Goal: Task Accomplishment & Management: Use online tool/utility

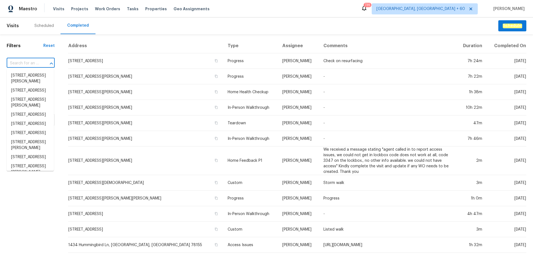
click at [29, 62] on input "text" at bounding box center [23, 63] width 32 height 9
paste input "[STREET_ADDRESS]"
type input "[STREET_ADDRESS]"
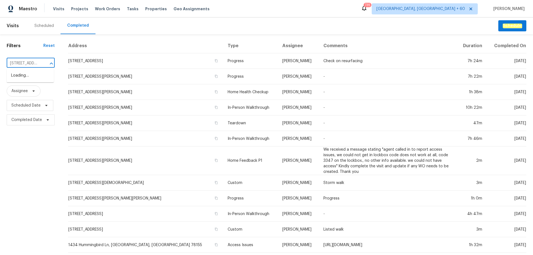
scroll to position [0, 44]
click at [32, 79] on li "[STREET_ADDRESS]" at bounding box center [30, 75] width 47 height 9
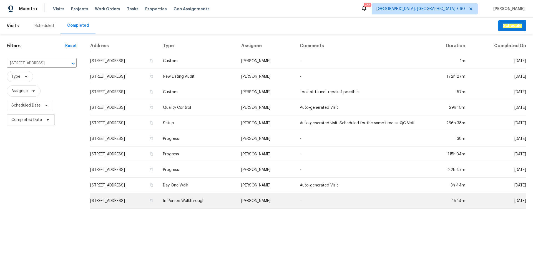
click at [231, 199] on td "In-Person Walkthrough" at bounding box center [197, 201] width 78 height 16
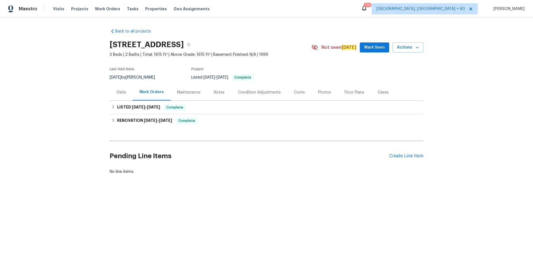
click at [318, 92] on div "Photos" at bounding box center [324, 93] width 13 height 6
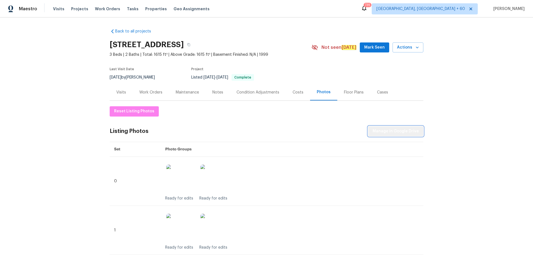
click at [396, 133] on span "Manage in Google Drive" at bounding box center [395, 131] width 46 height 7
